Goal: Task Accomplishment & Management: Use online tool/utility

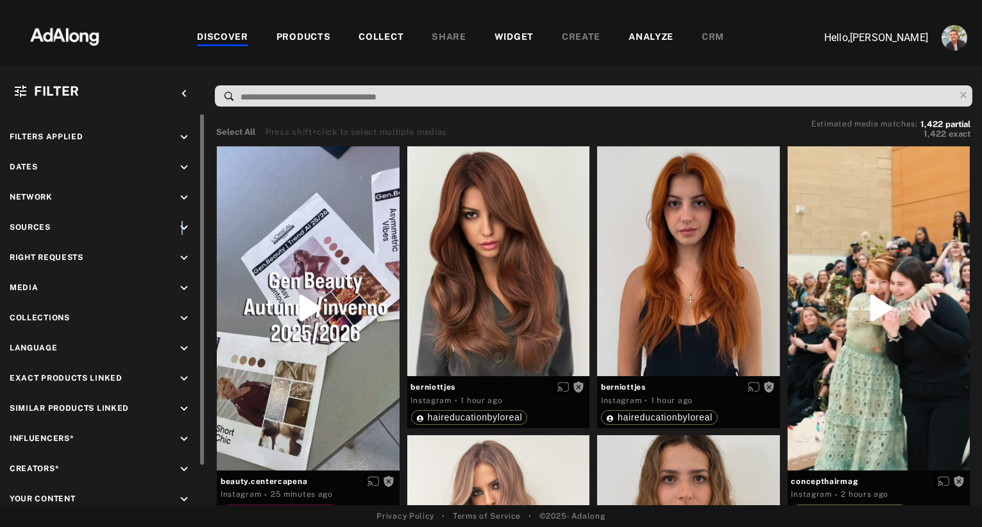
click at [182, 223] on icon "keyboard_arrow_down" at bounding box center [184, 228] width 14 height 14
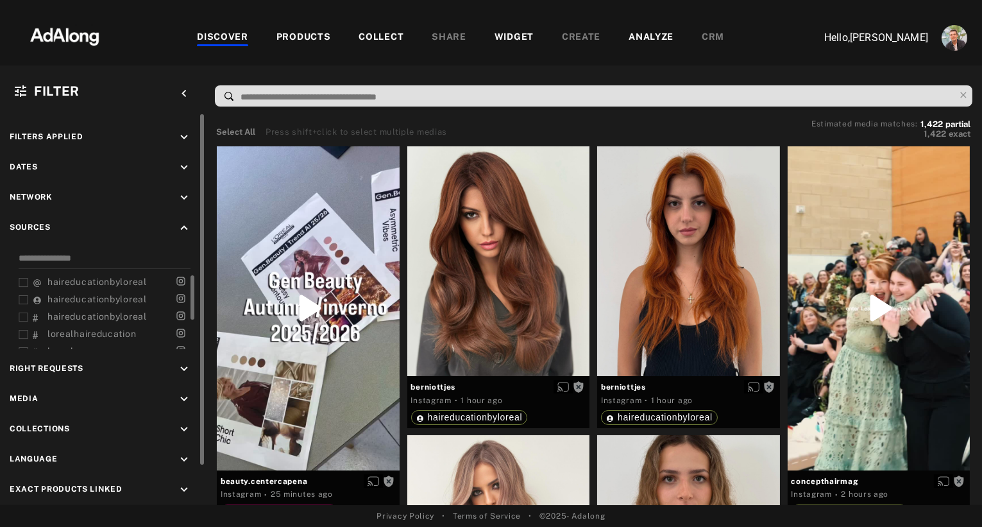
click at [25, 295] on icon at bounding box center [24, 300] width 10 height 10
click at [24, 296] on icon at bounding box center [24, 300] width 10 height 10
click at [23, 281] on icon at bounding box center [24, 283] width 10 height 10
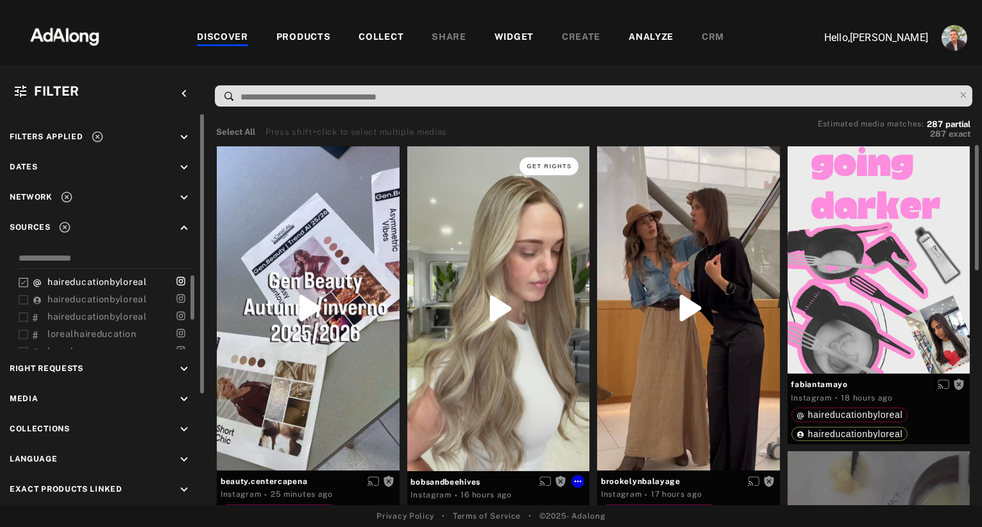
click at [541, 165] on span "Get rights" at bounding box center [549, 166] width 45 height 6
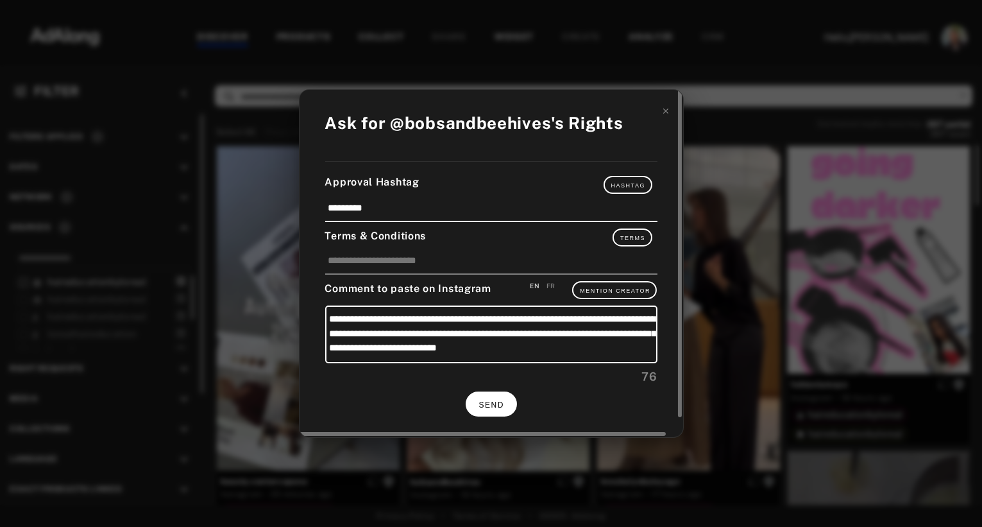
click at [495, 400] on span "SEND" at bounding box center [491, 404] width 25 height 9
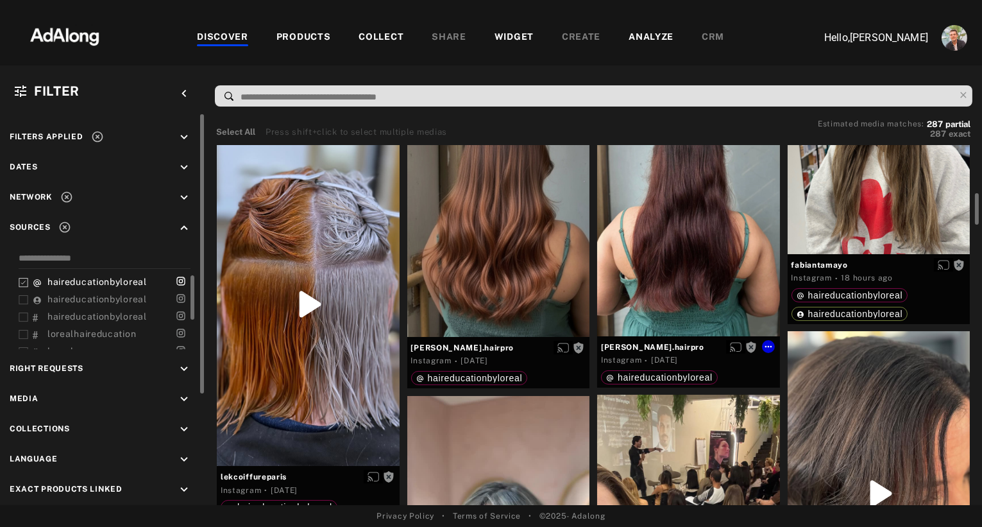
scroll to position [713, 0]
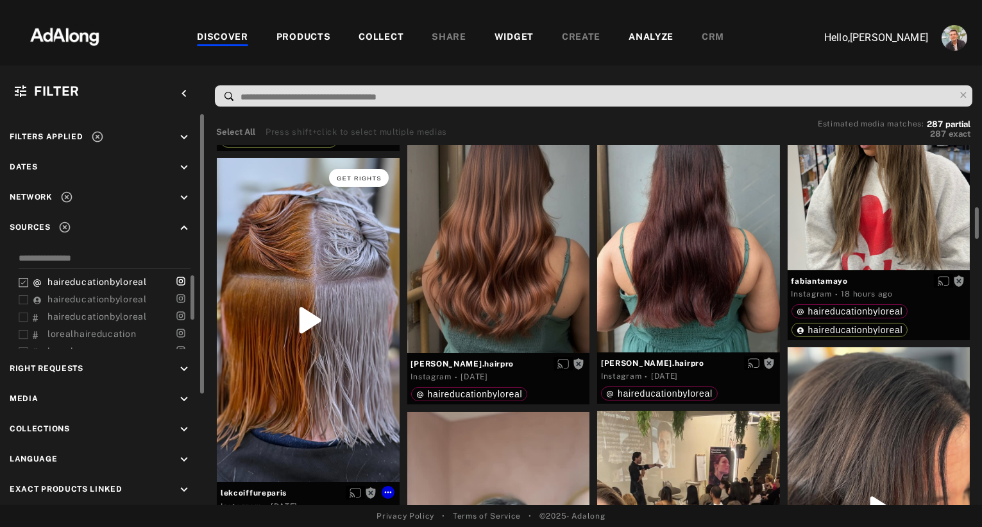
click at [348, 175] on span "Get rights" at bounding box center [359, 178] width 45 height 6
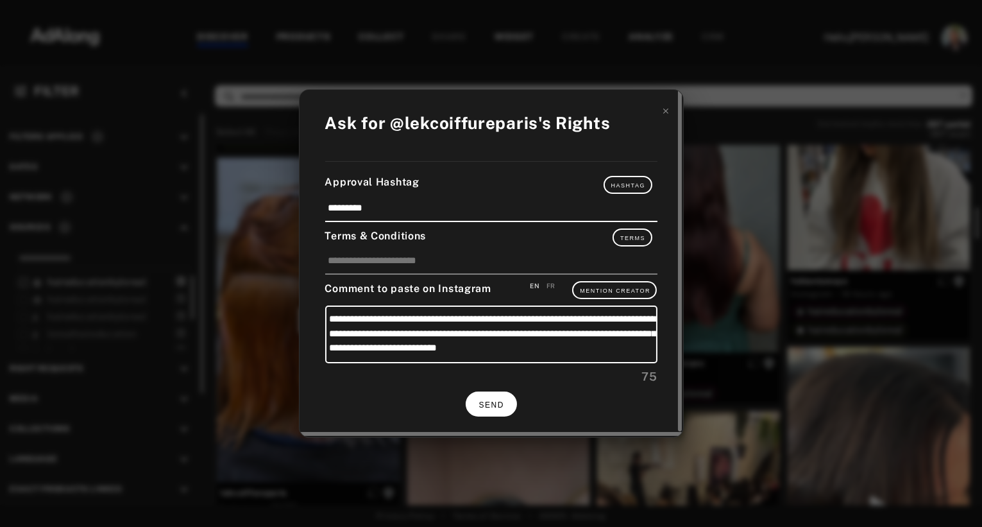
click at [502, 397] on button "SEND" at bounding box center [491, 403] width 51 height 25
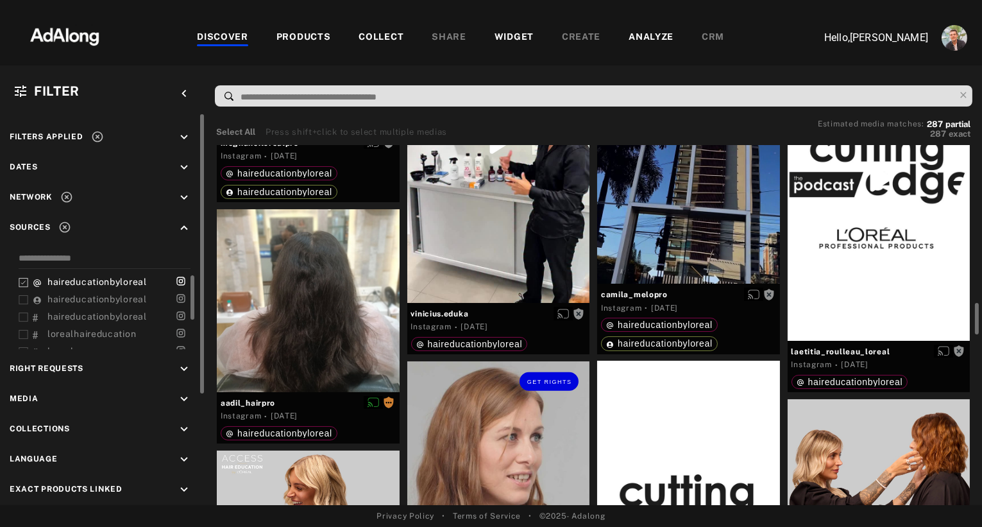
scroll to position [1832, 0]
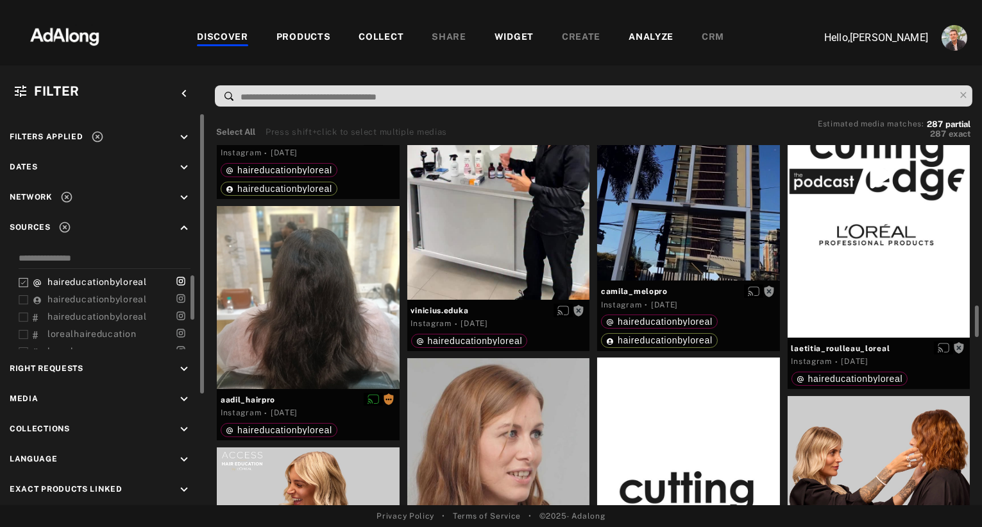
click at [23, 278] on rect at bounding box center [23, 282] width 8 height 8
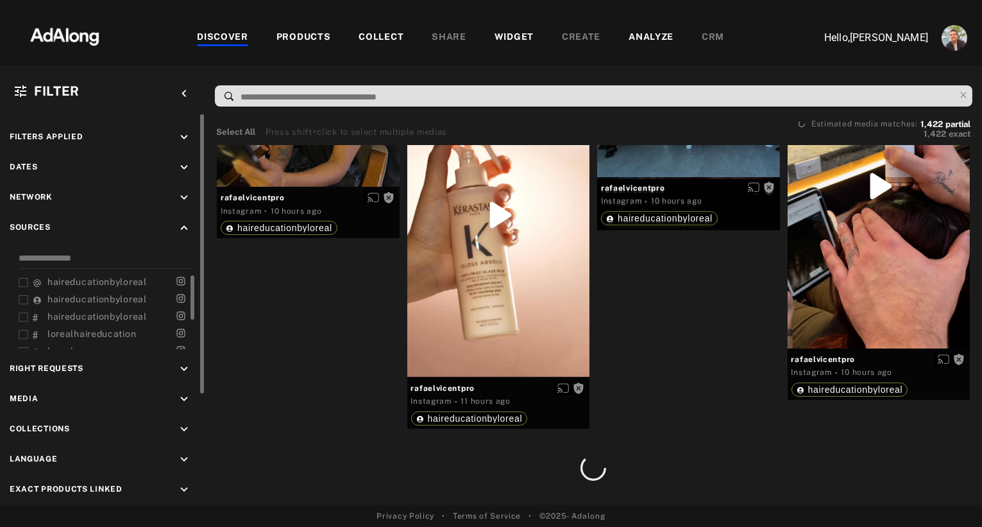
click at [180, 362] on icon "keyboard_arrow_down" at bounding box center [184, 369] width 14 height 14
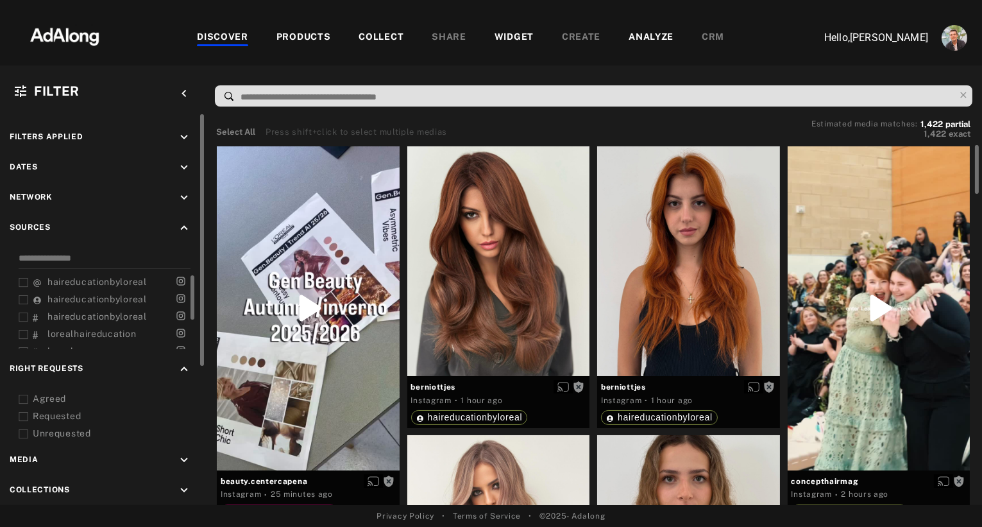
click at [60, 392] on div "Agreed" at bounding box center [114, 398] width 163 height 13
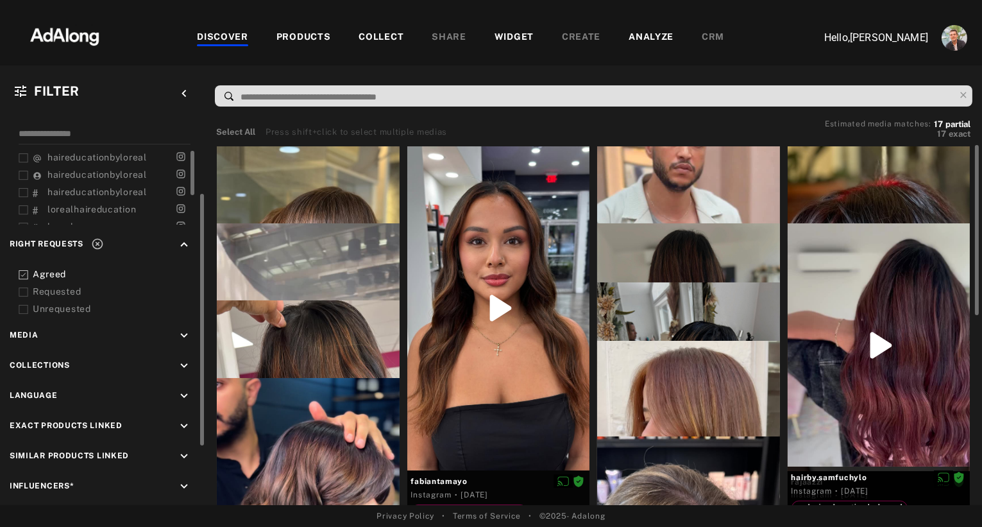
scroll to position [215, 0]
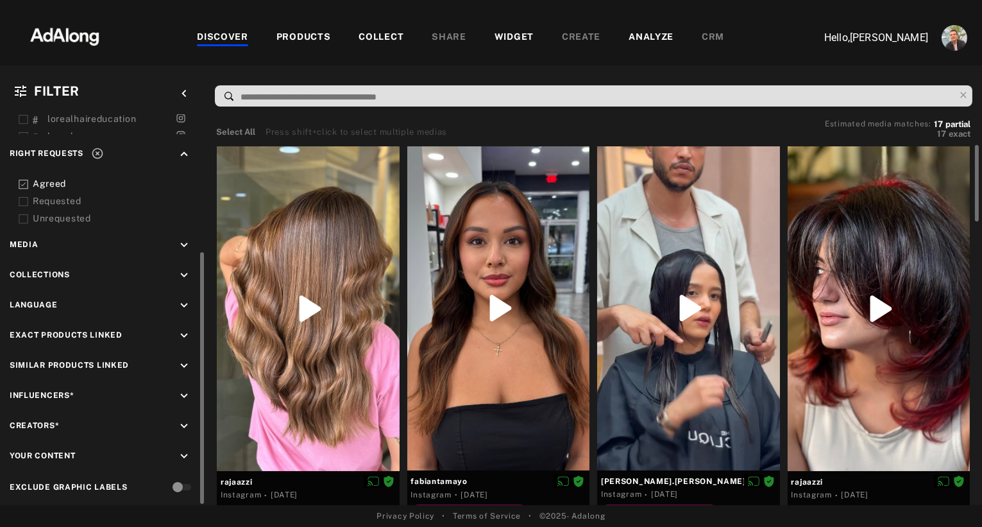
click at [180, 450] on icon "keyboard_arrow_down" at bounding box center [184, 456] width 14 height 14
click at [128, 479] on div "EXCLUSION" at bounding box center [145, 485] width 47 height 13
click at [24, 504] on icon at bounding box center [24, 509] width 10 height 10
click at [359, 222] on div at bounding box center [308, 308] width 183 height 325
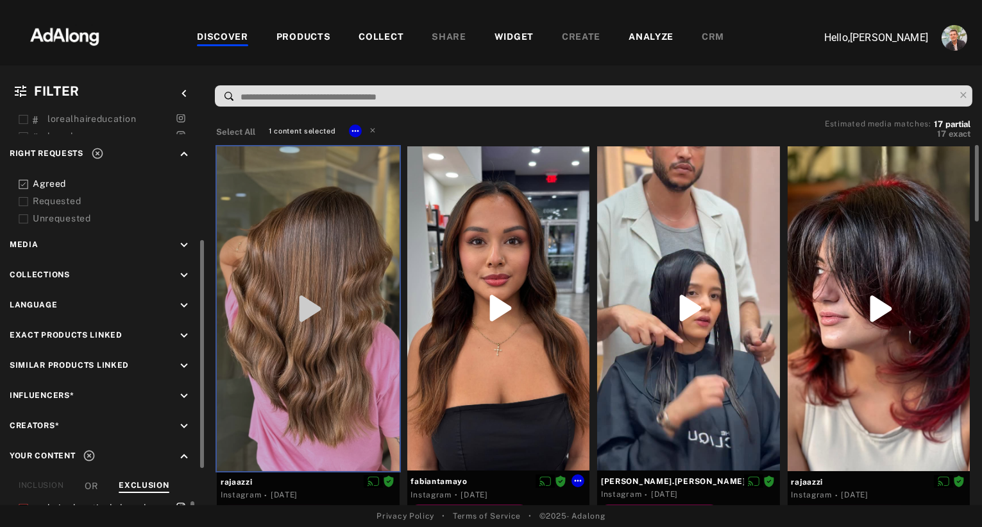
click at [503, 208] on div at bounding box center [498, 308] width 183 height 324
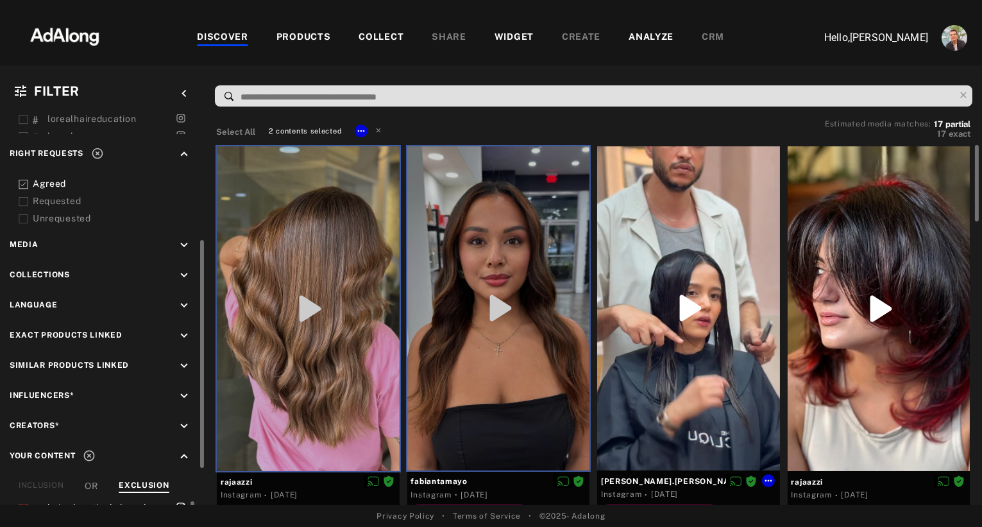
click at [731, 237] on div at bounding box center [688, 308] width 183 height 324
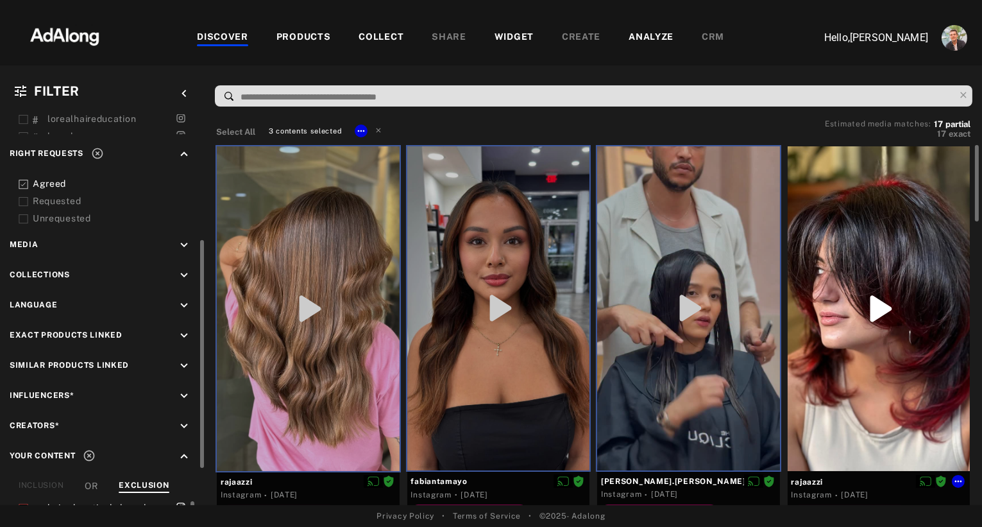
click at [844, 235] on div at bounding box center [879, 308] width 183 height 325
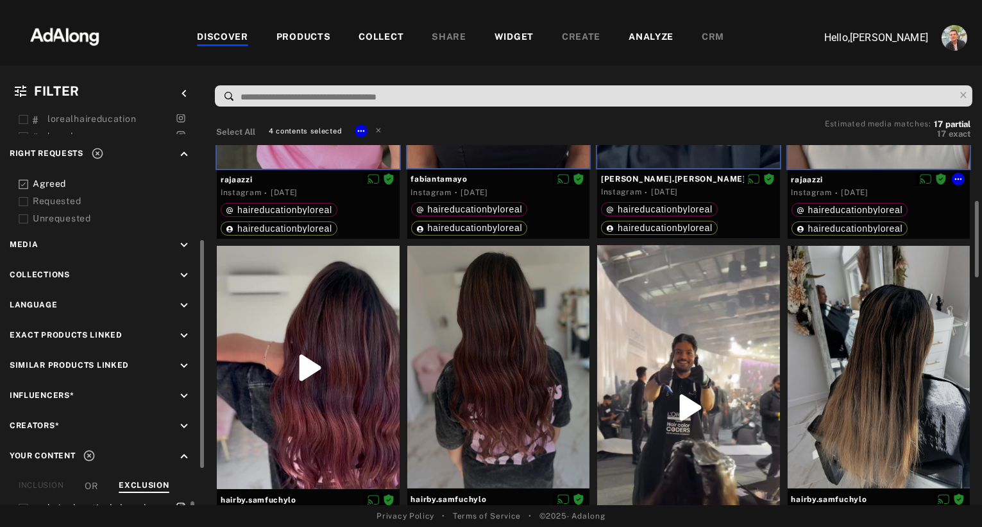
scroll to position [311, 0]
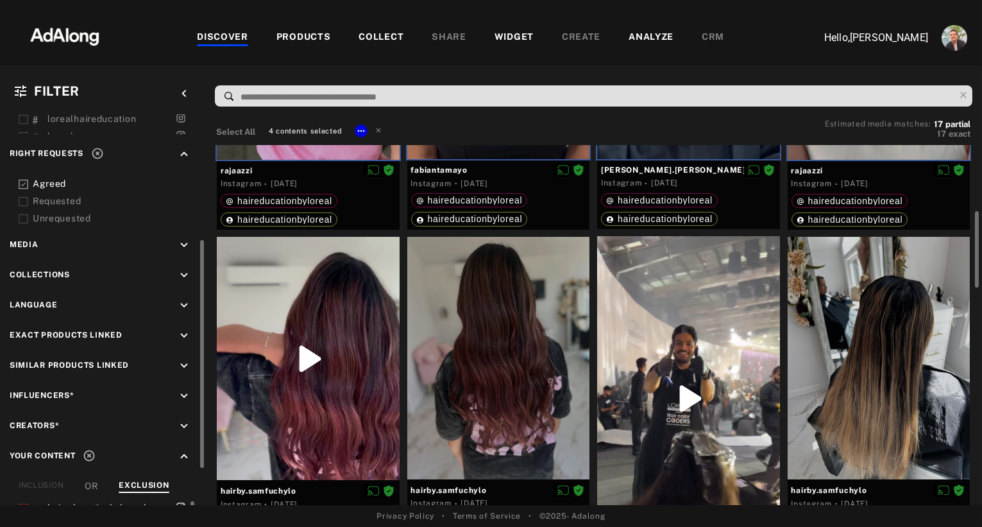
click at [704, 328] on div at bounding box center [688, 398] width 183 height 324
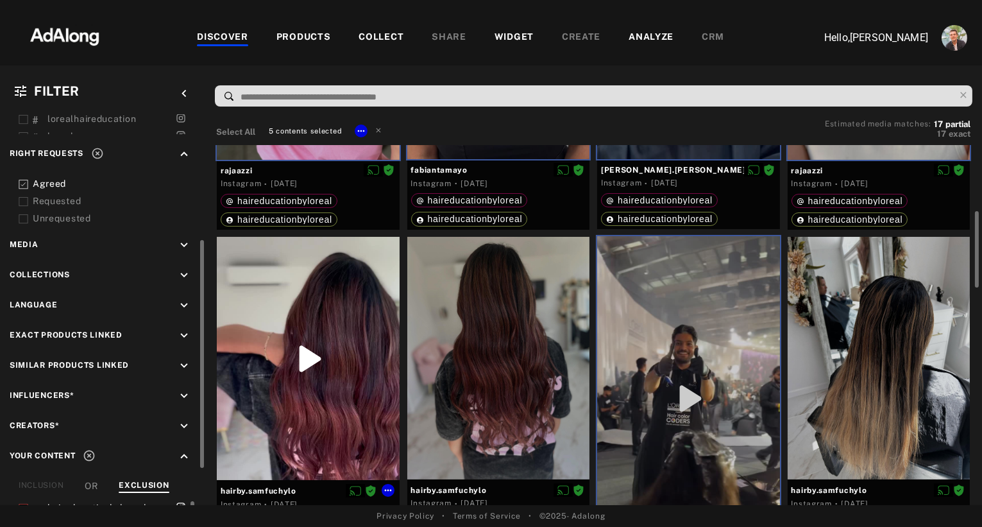
click at [288, 406] on div at bounding box center [308, 358] width 183 height 243
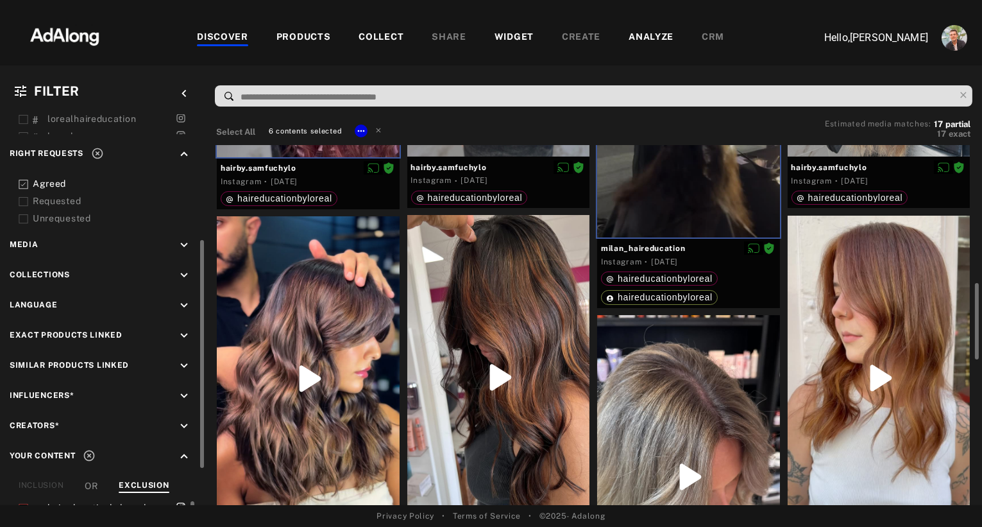
scroll to position [636, 0]
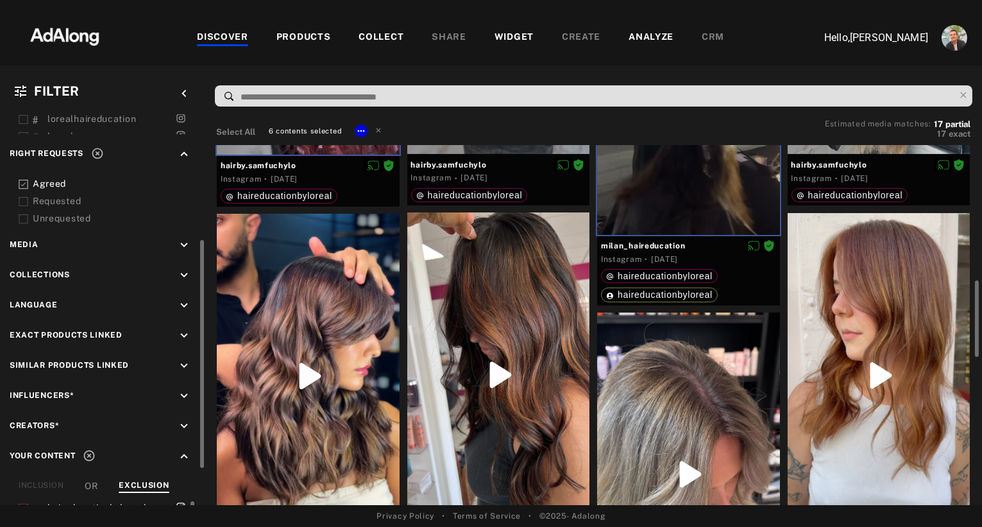
click at [514, 315] on div at bounding box center [498, 374] width 183 height 325
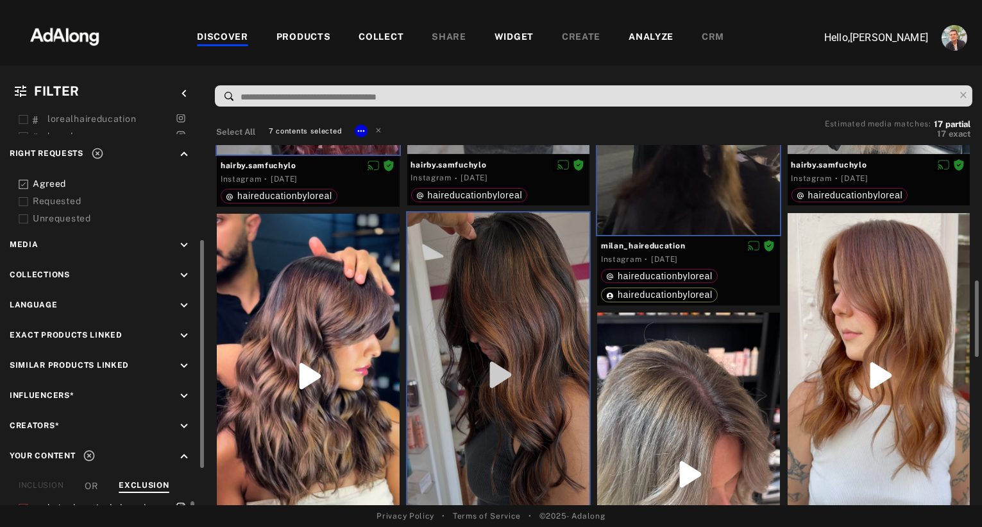
click at [337, 312] on div at bounding box center [308, 376] width 183 height 324
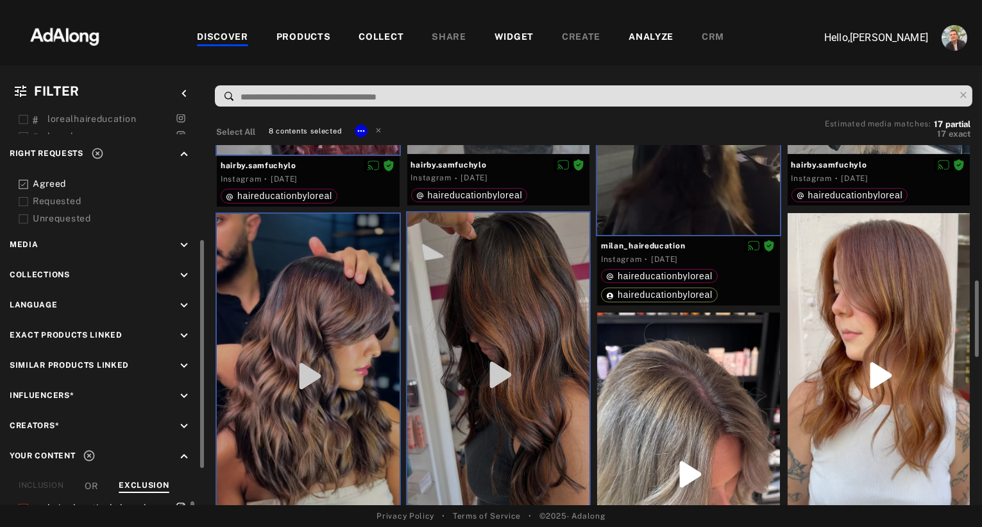
click at [686, 373] on div at bounding box center [688, 474] width 183 height 324
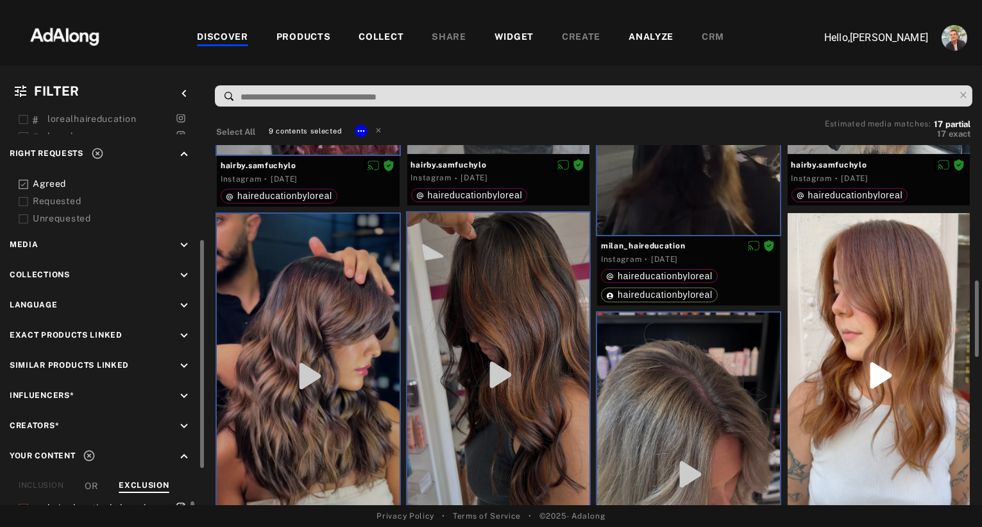
click at [877, 291] on div at bounding box center [879, 375] width 183 height 325
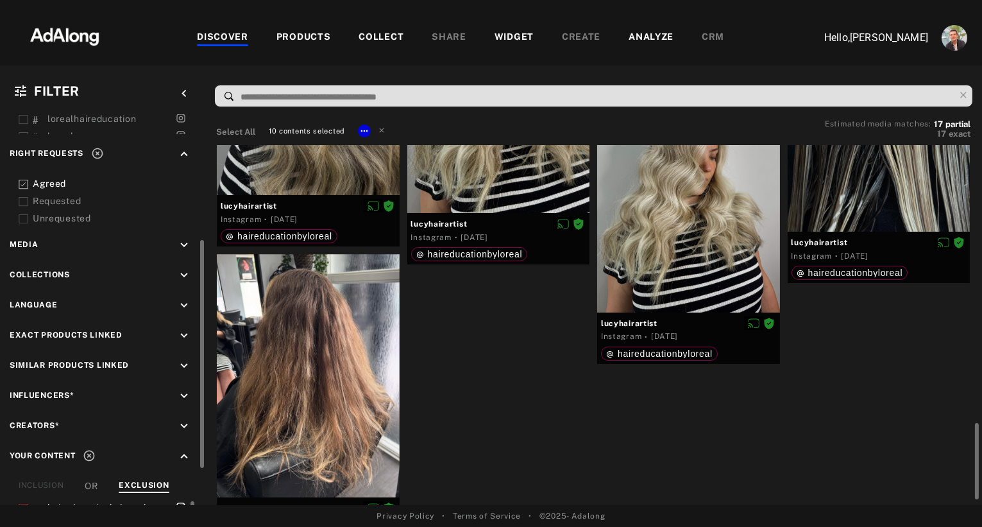
scroll to position [1285, 0]
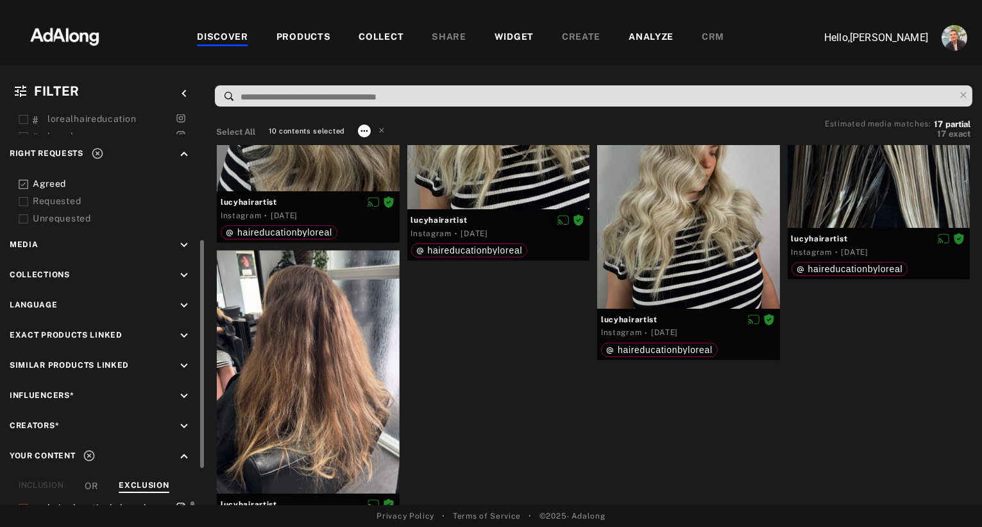
click at [361, 127] on icon at bounding box center [364, 131] width 10 height 10
click at [379, 145] on span "Collect" at bounding box center [380, 145] width 24 height 9
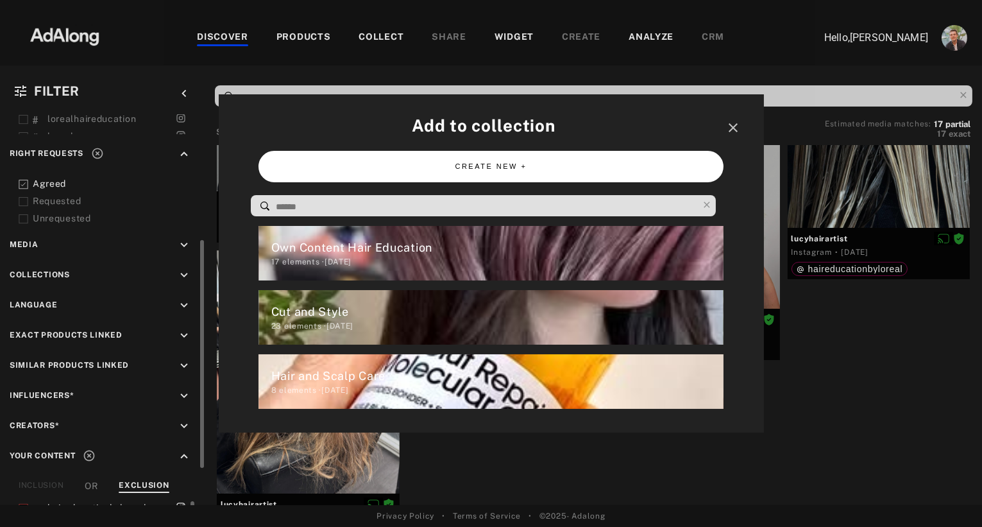
click at [450, 166] on button "CREATE NEW +" at bounding box center [491, 166] width 465 height 31
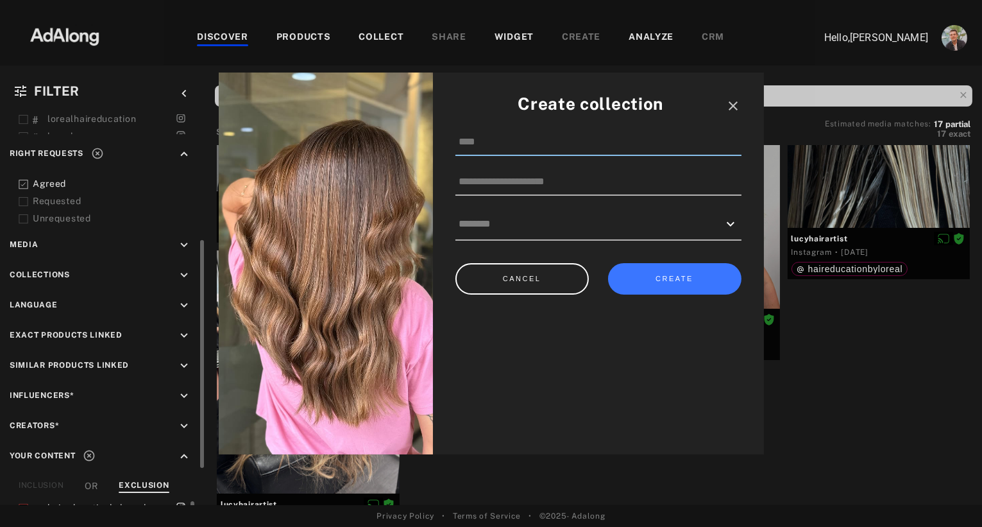
click at [495, 144] on input at bounding box center [598, 142] width 286 height 27
type input "**********"
click at [667, 283] on button "CREATE" at bounding box center [674, 278] width 133 height 31
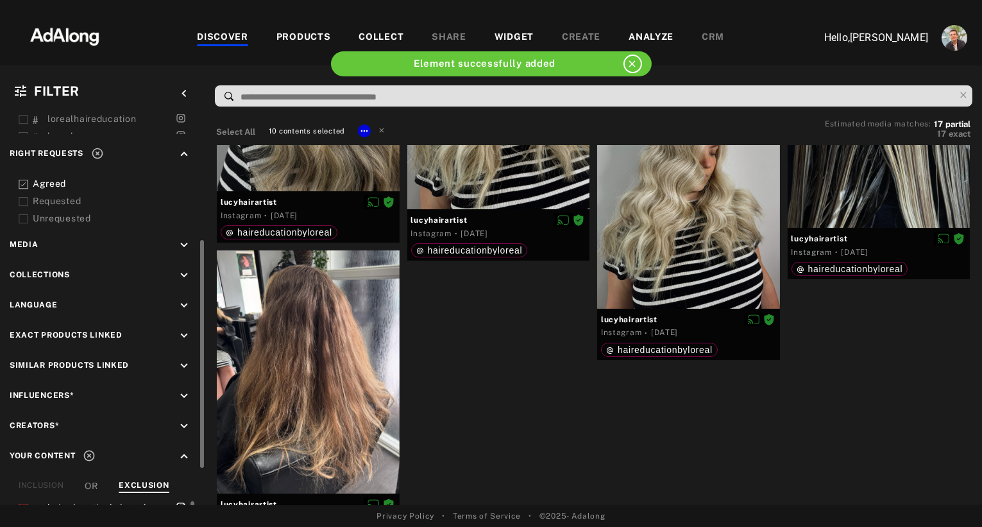
click at [377, 32] on div "COLLECT" at bounding box center [381, 37] width 45 height 15
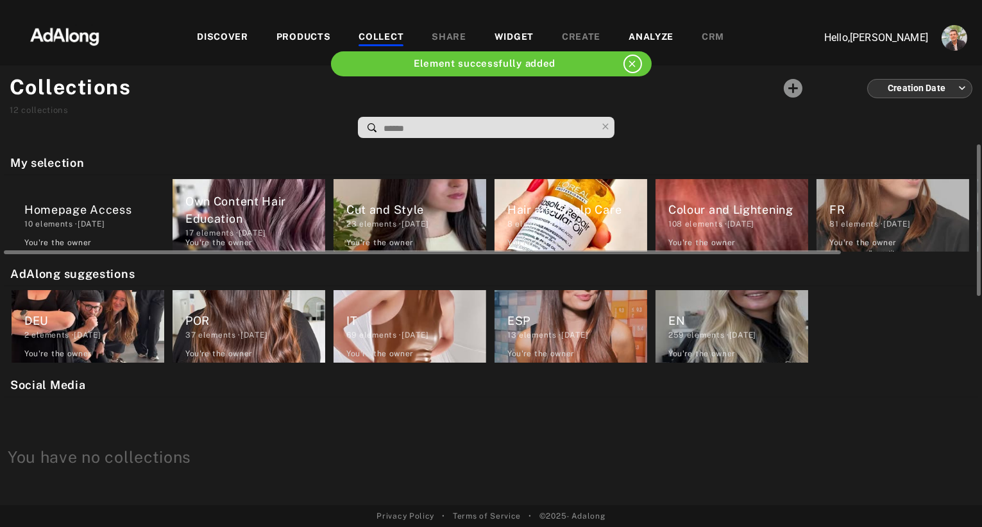
click at [53, 203] on div "Homepage Access" at bounding box center [94, 209] width 140 height 17
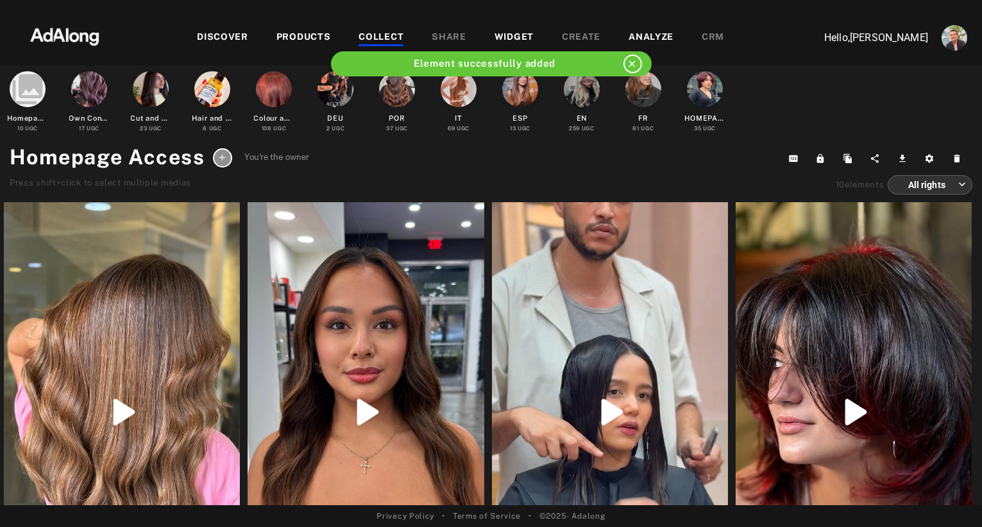
click at [219, 158] on icon at bounding box center [222, 158] width 10 height 10
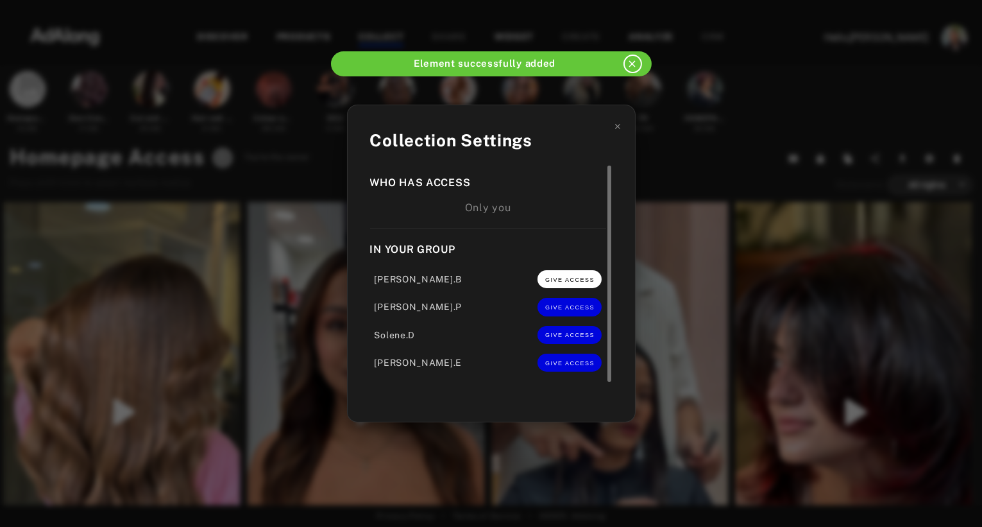
click at [574, 278] on span "GIVE ACCESS" at bounding box center [569, 279] width 49 height 6
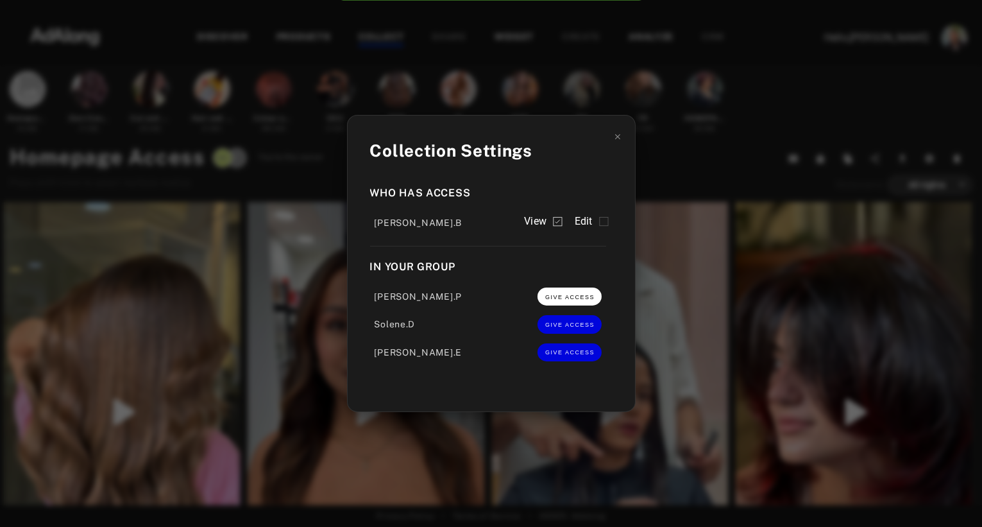
click at [569, 300] on span "GIVE ACCESS" at bounding box center [569, 297] width 49 height 6
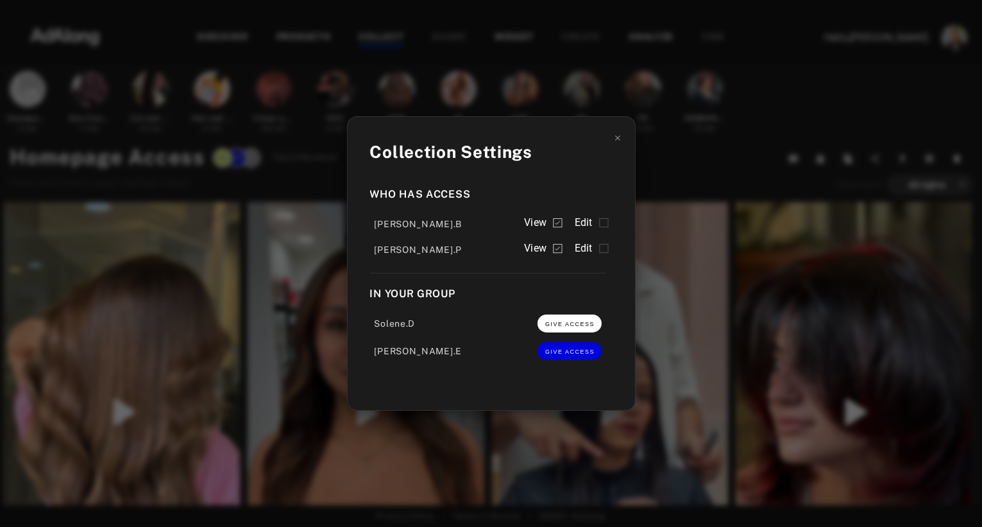
click at [569, 323] on span "GIVE ACCESS" at bounding box center [569, 324] width 49 height 6
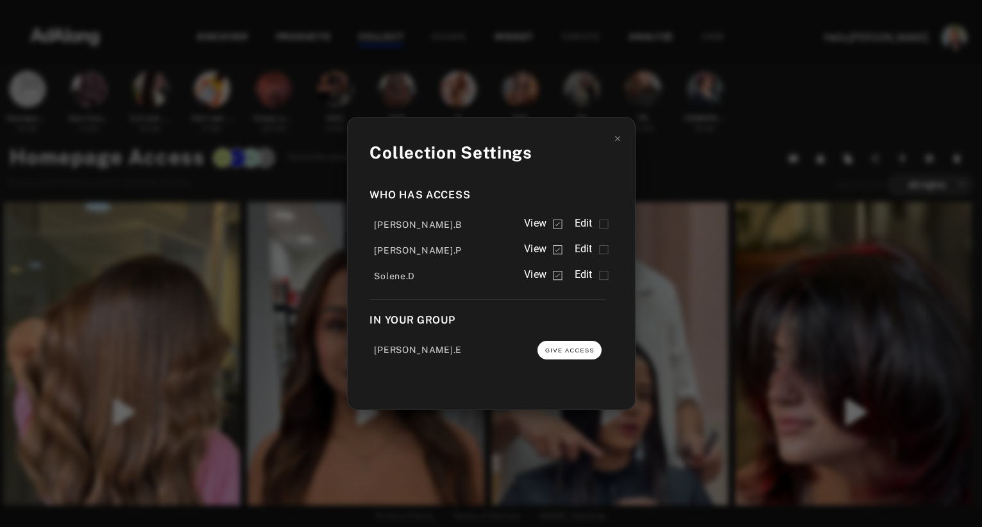
click at [572, 346] on button "GIVE ACCESS" at bounding box center [570, 350] width 64 height 18
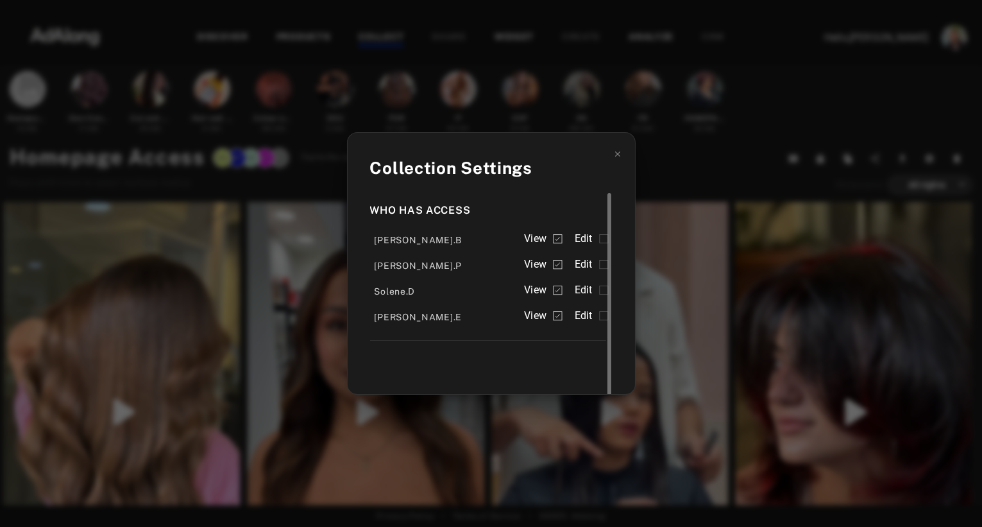
click at [591, 242] on span "Edit" at bounding box center [584, 238] width 18 height 15
click at [590, 259] on span "Edit" at bounding box center [584, 264] width 18 height 15
click at [588, 292] on span "Edit" at bounding box center [584, 289] width 18 height 15
click at [585, 316] on span "Edit" at bounding box center [584, 315] width 18 height 15
click at [674, 169] on div "Collection Settings Who has access [PERSON_NAME].B View Edit [PERSON_NAME].P Vi…" at bounding box center [491, 263] width 982 height 527
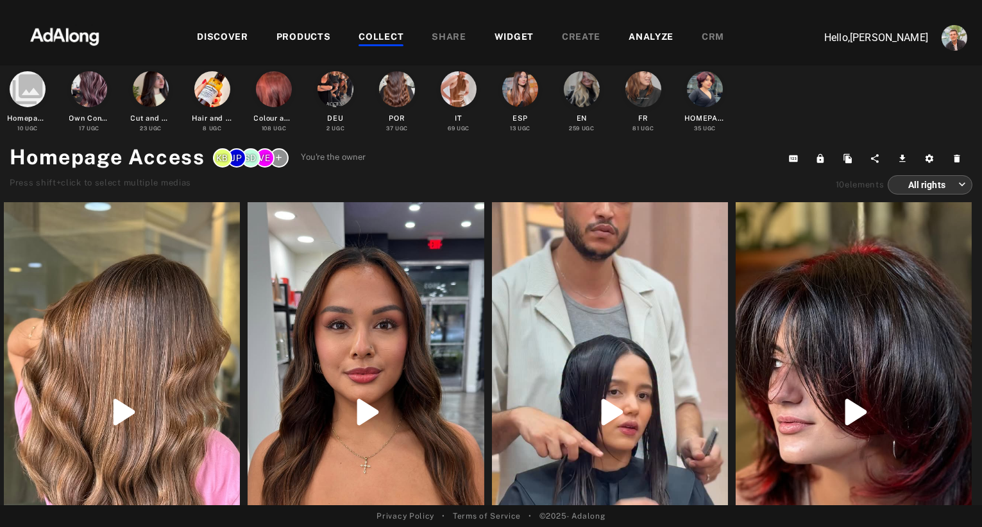
click at [500, 38] on div "WIDGET" at bounding box center [514, 37] width 39 height 15
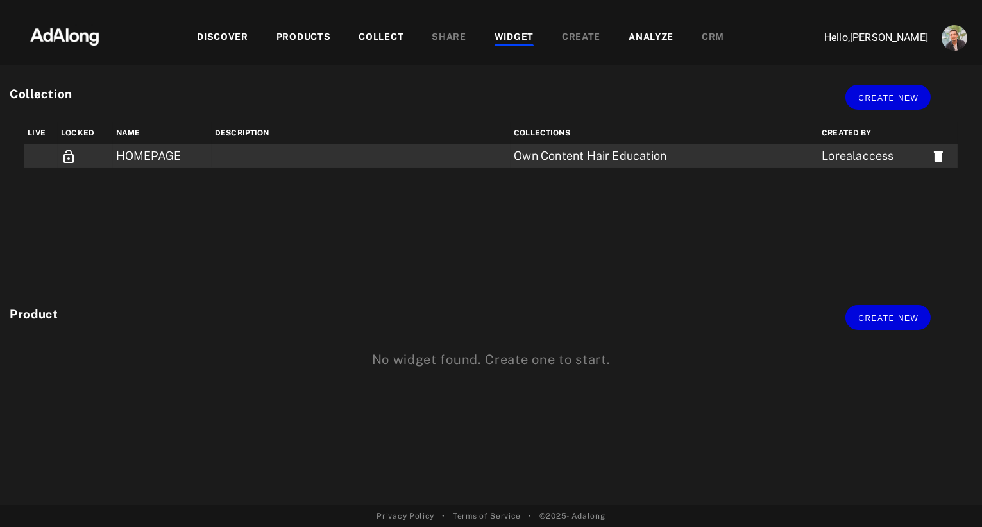
click at [121, 160] on td "HOMEPAGE" at bounding box center [162, 156] width 99 height 24
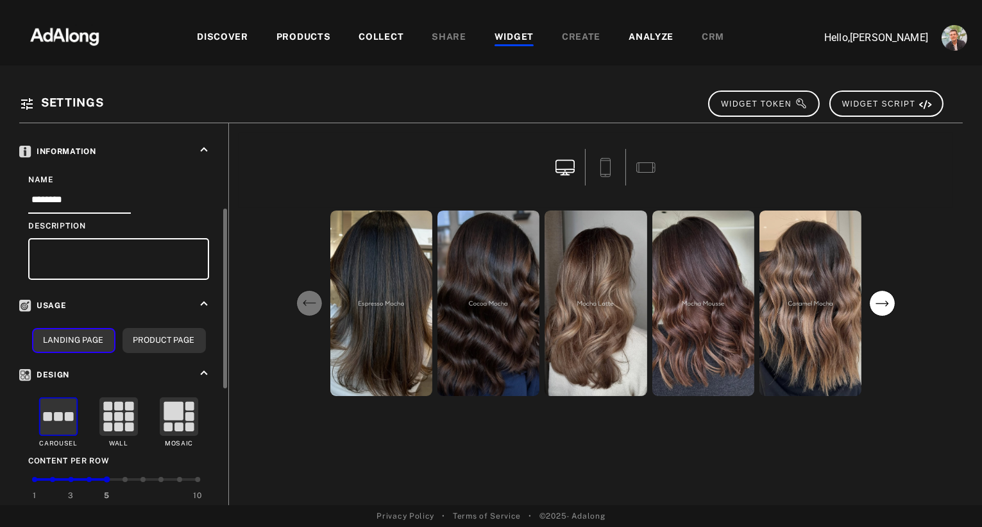
scroll to position [428, 0]
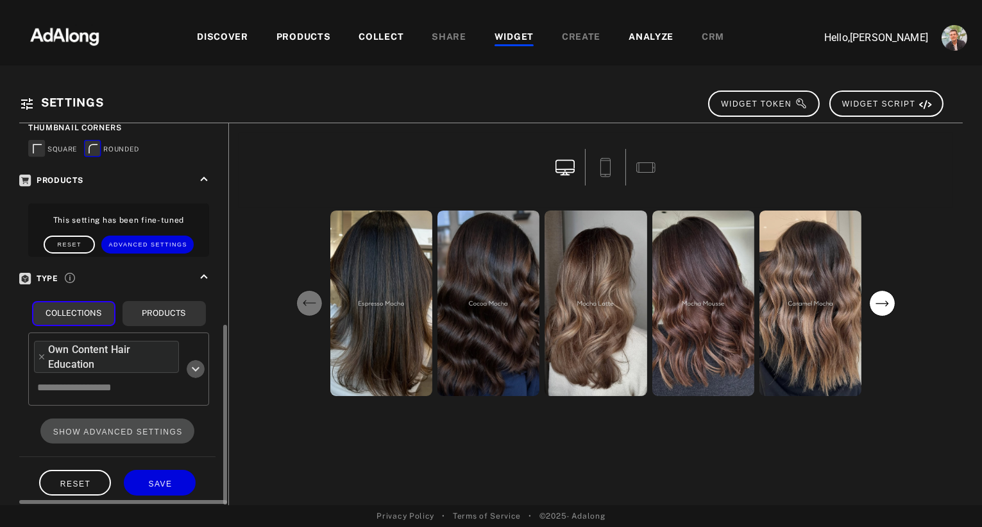
click at [195, 365] on icon "Open" at bounding box center [195, 368] width 15 height 15
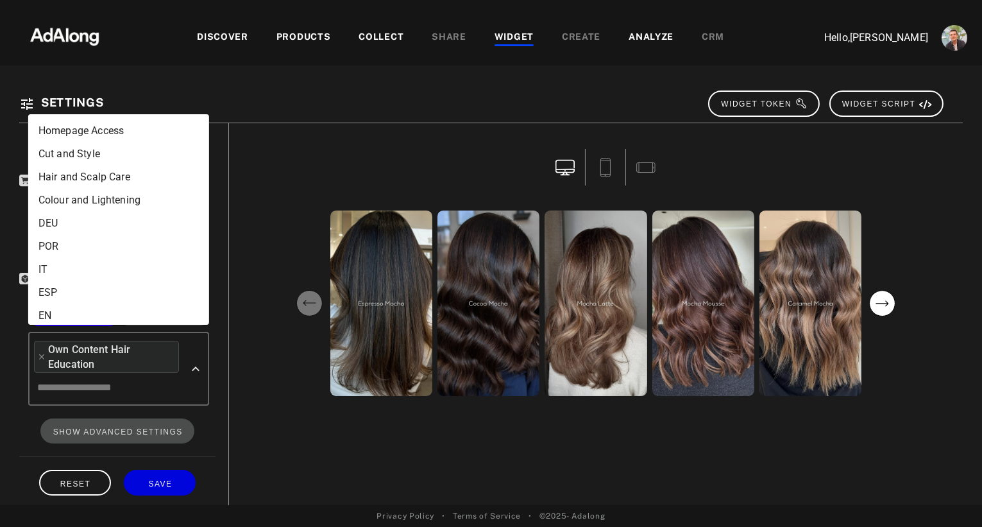
click at [141, 134] on li "Homepage Access" at bounding box center [118, 130] width 181 height 23
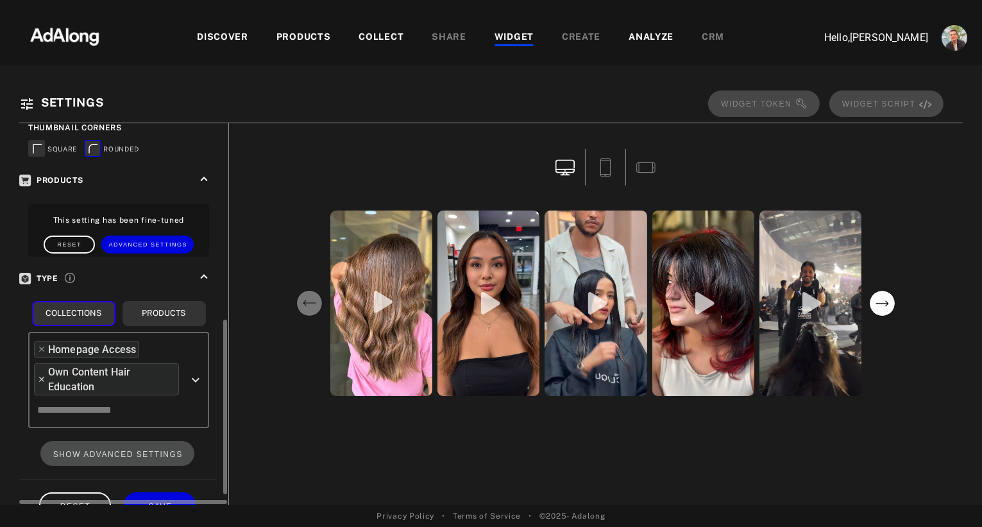
click at [42, 377] on icon at bounding box center [41, 379] width 5 height 5
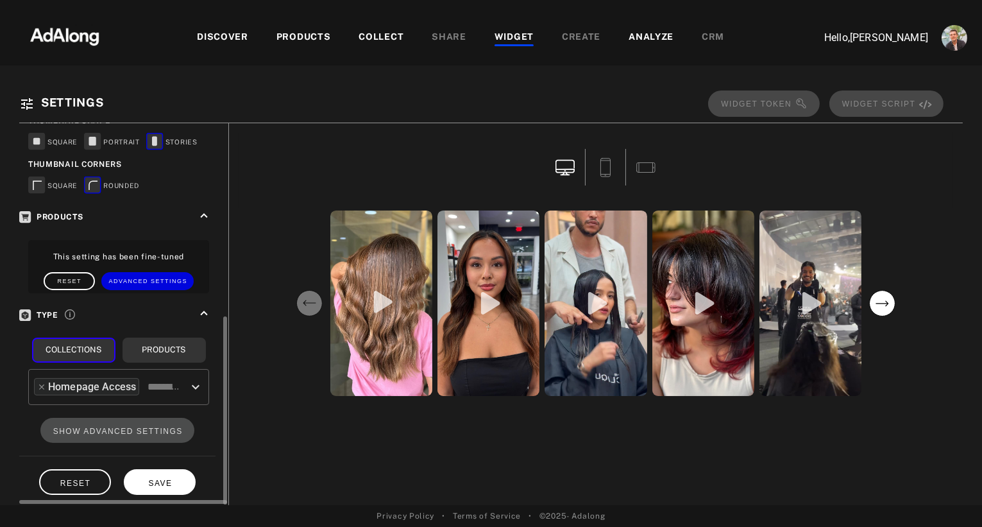
click at [162, 479] on span "SAVE" at bounding box center [160, 483] width 24 height 9
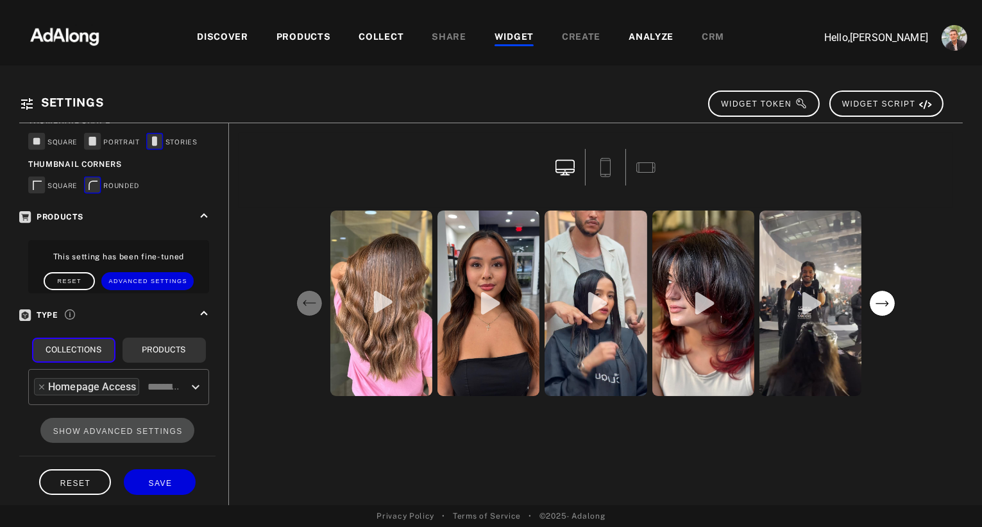
click at [377, 35] on div "COLLECT" at bounding box center [381, 37] width 45 height 15
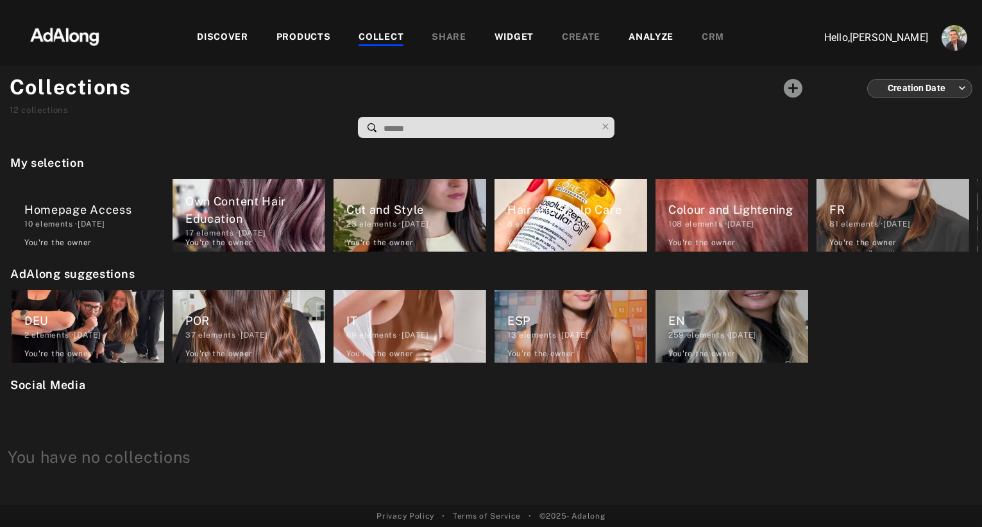
click at [64, 218] on div "10 elements · [DATE]" at bounding box center [94, 224] width 140 height 12
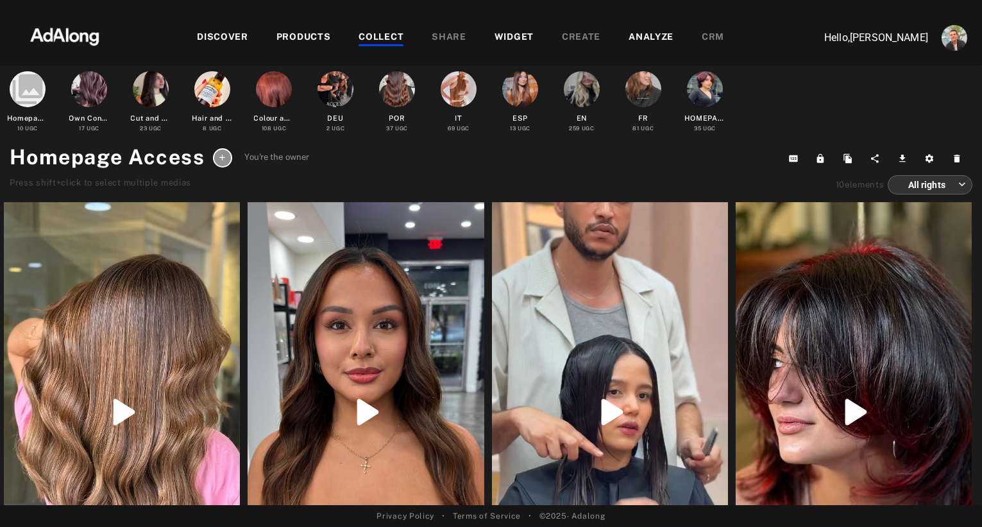
click at [78, 32] on img at bounding box center [64, 35] width 113 height 38
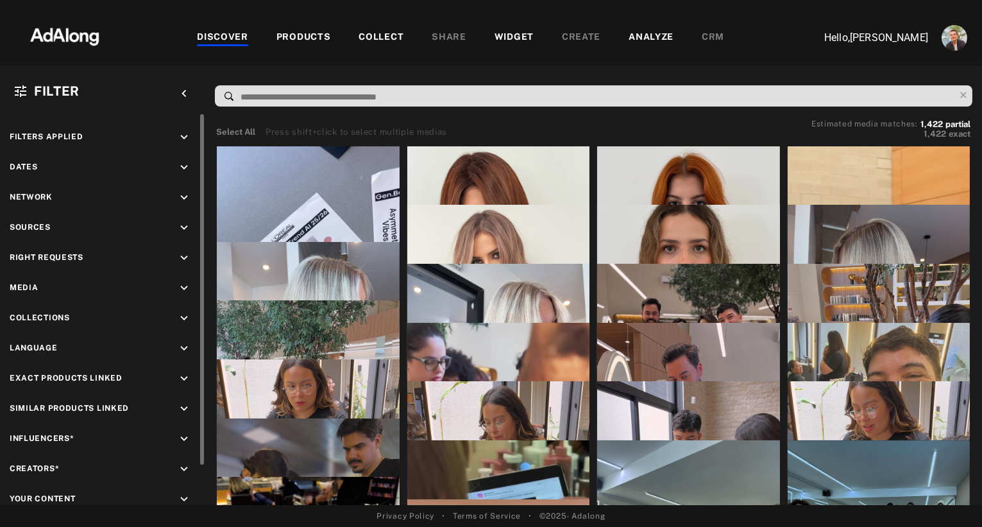
click at [186, 257] on icon "keyboard_arrow_down" at bounding box center [184, 258] width 14 height 14
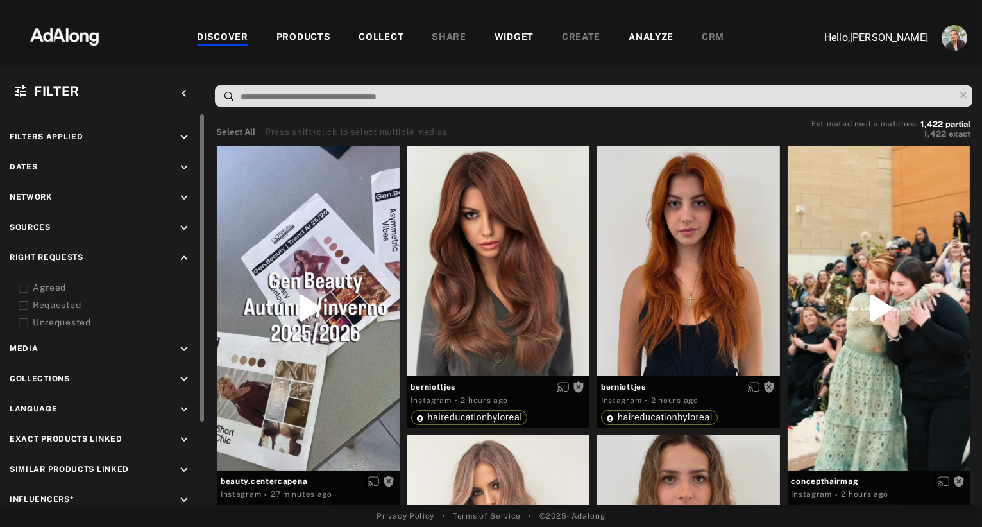
click at [38, 284] on div "Agreed" at bounding box center [114, 287] width 163 height 13
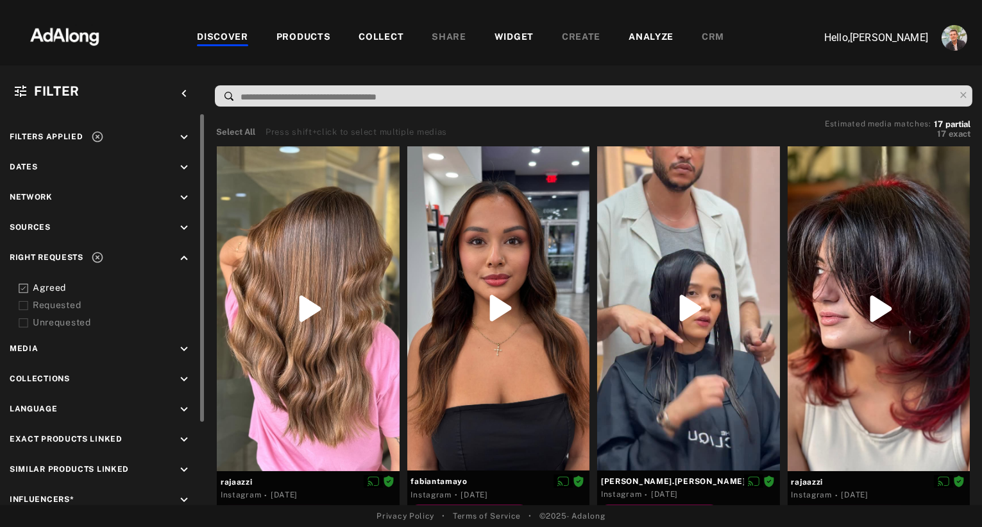
click at [38, 300] on div "Requested" at bounding box center [114, 304] width 163 height 13
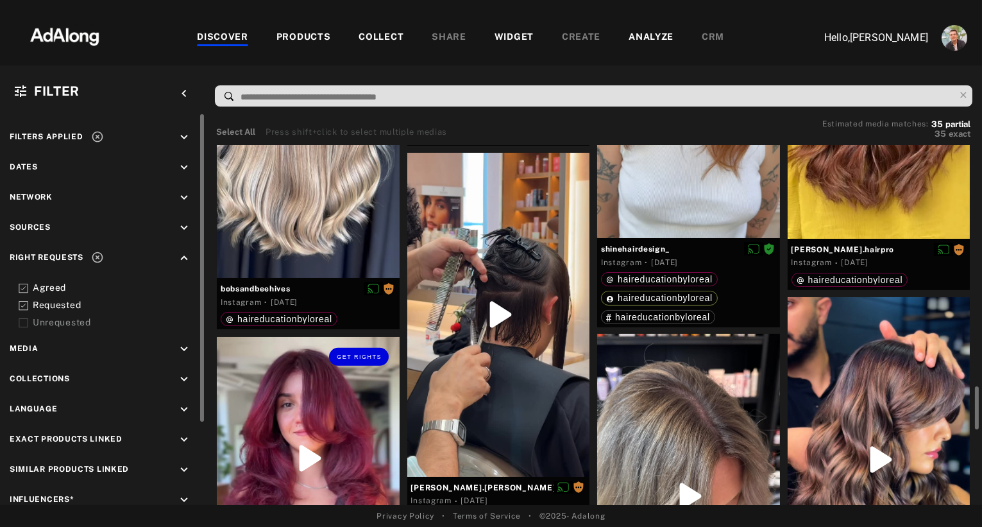
scroll to position [1746, 0]
